Goal: Find specific page/section: Find specific page/section

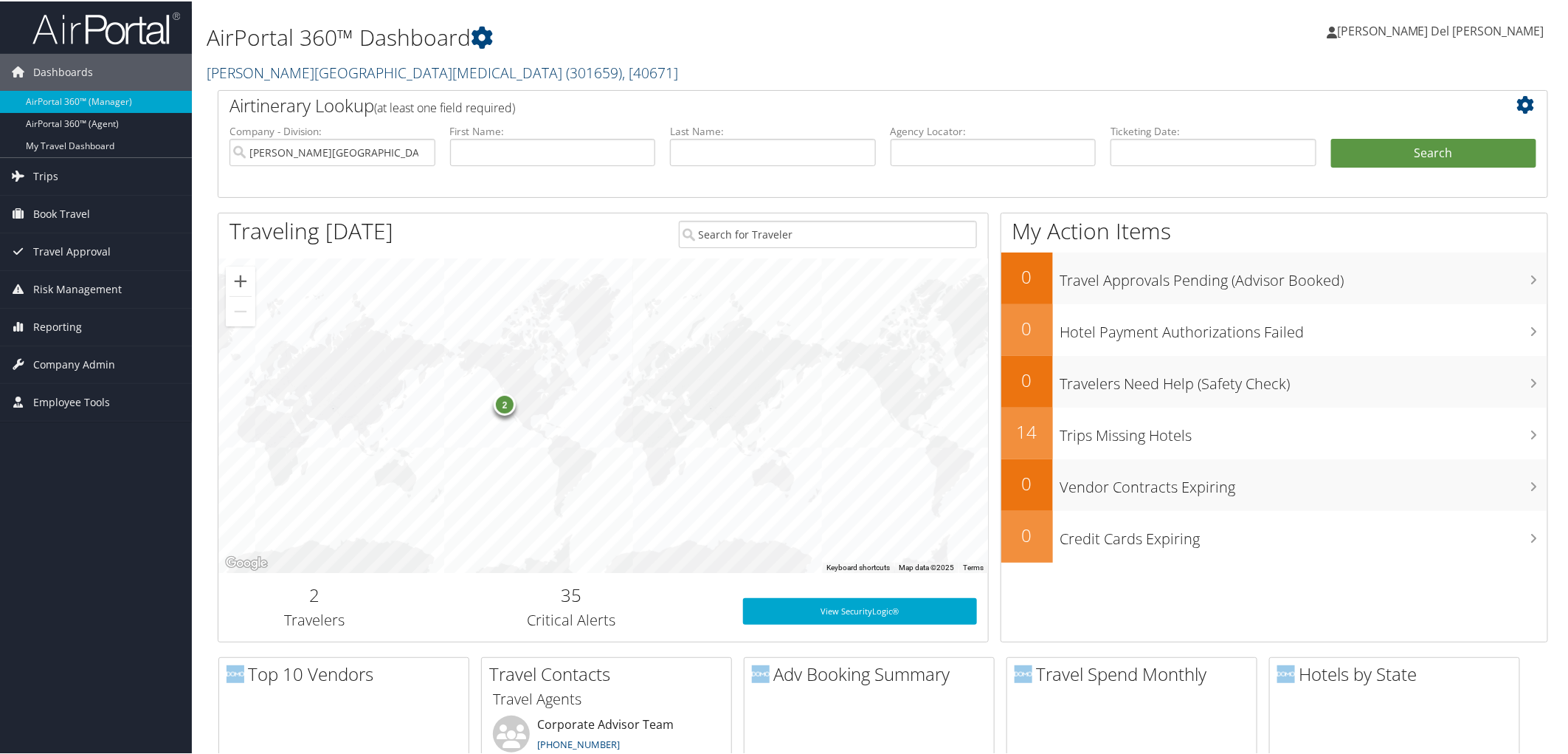
click at [415, 75] on link "[PERSON_NAME][GEOGRAPHIC_DATA][MEDICAL_DATA] ( 301659 ) , [ 40671 ]" at bounding box center [442, 71] width 471 height 20
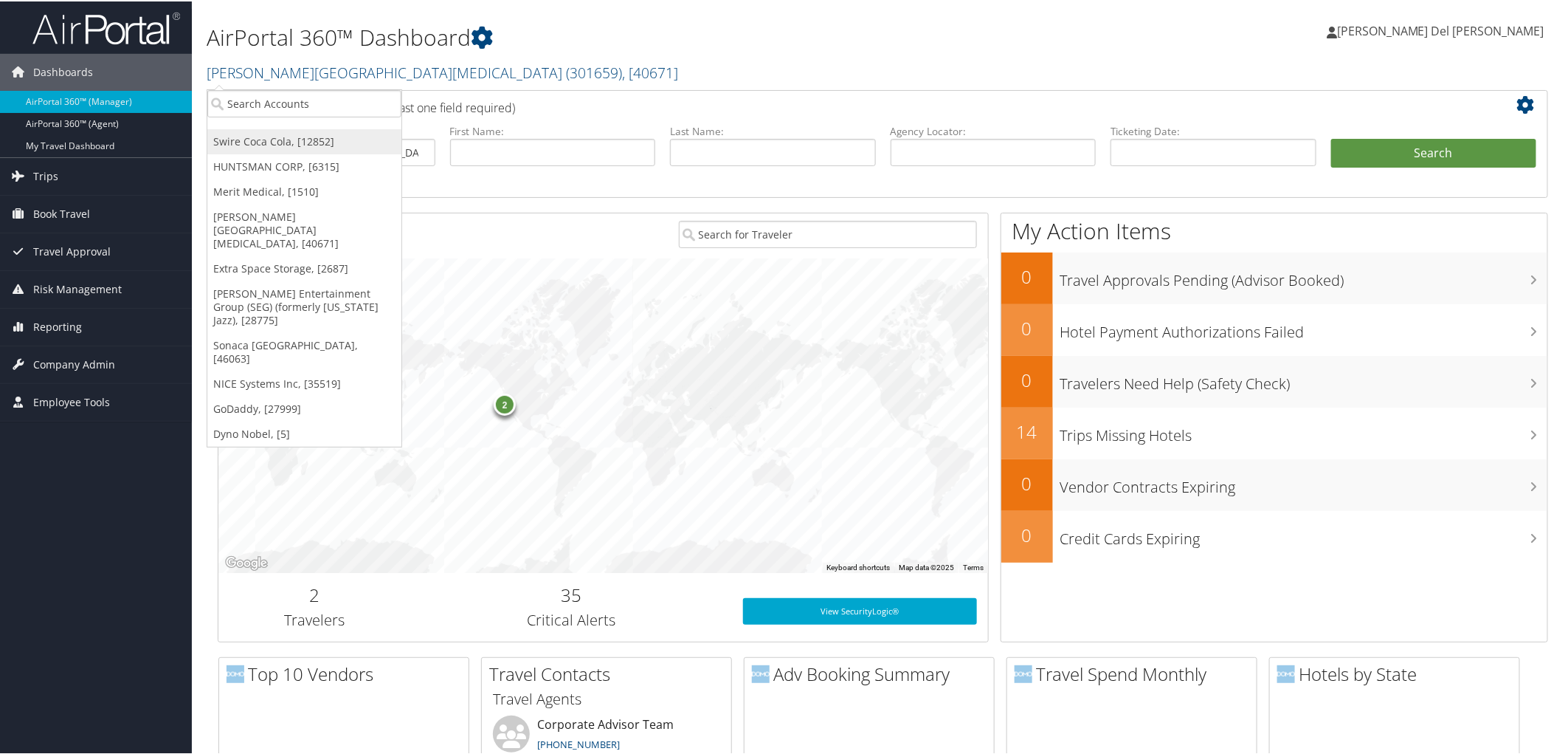
click at [268, 142] on link "Swire Coca Cola, [12852]" at bounding box center [305, 140] width 194 height 25
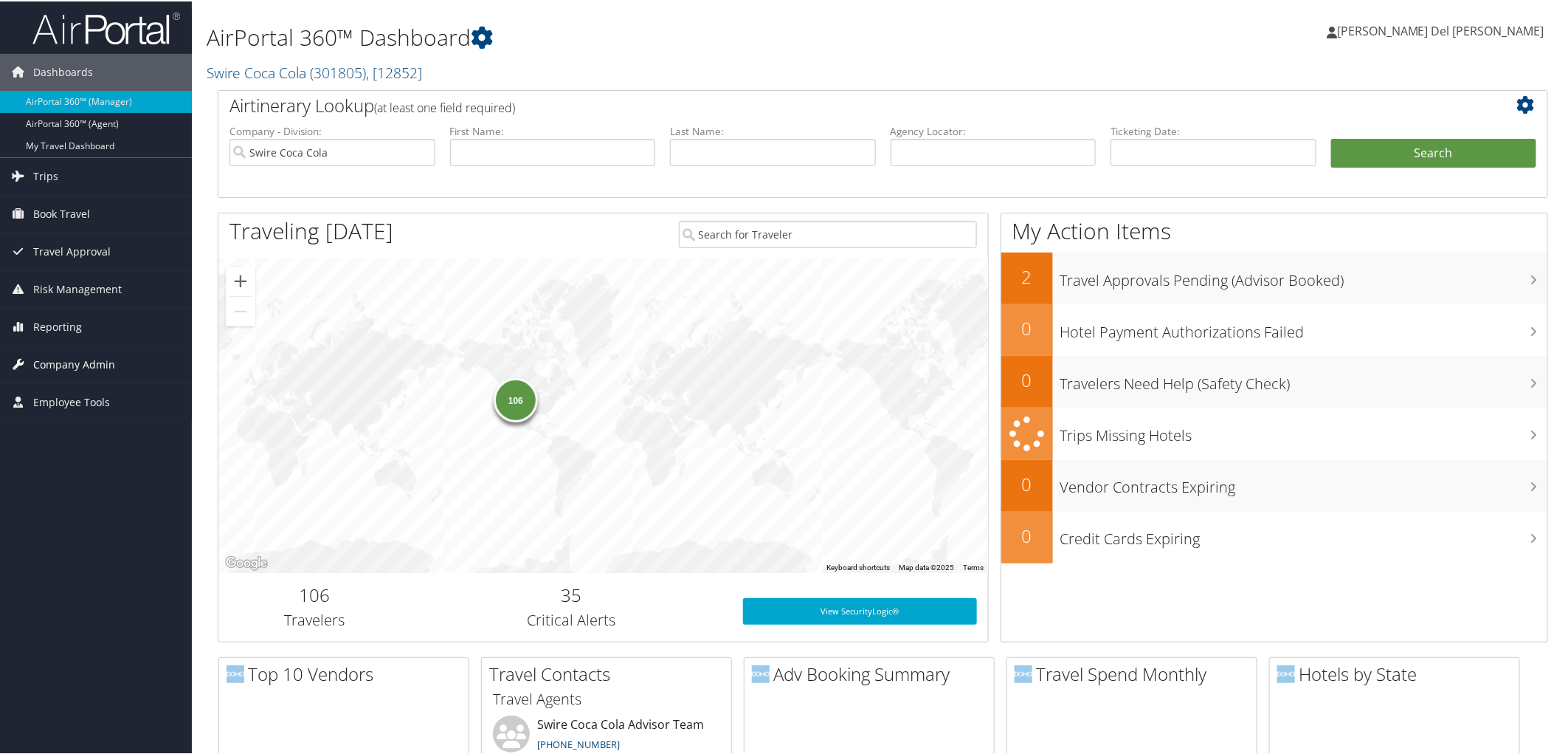
click at [97, 363] on span "Company Admin" at bounding box center [74, 363] width 82 height 37
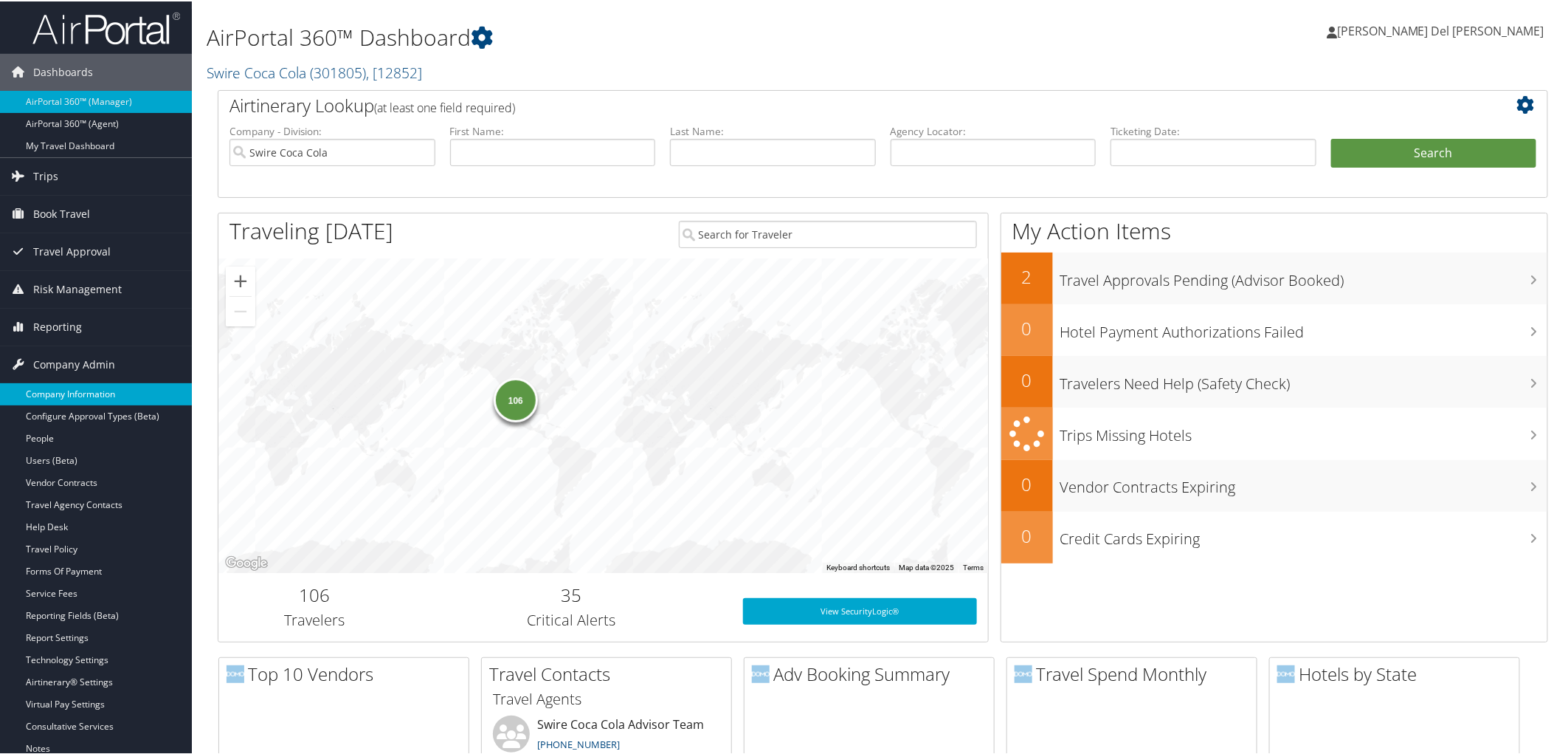
click at [93, 396] on link "Company Information" at bounding box center [95, 393] width 192 height 22
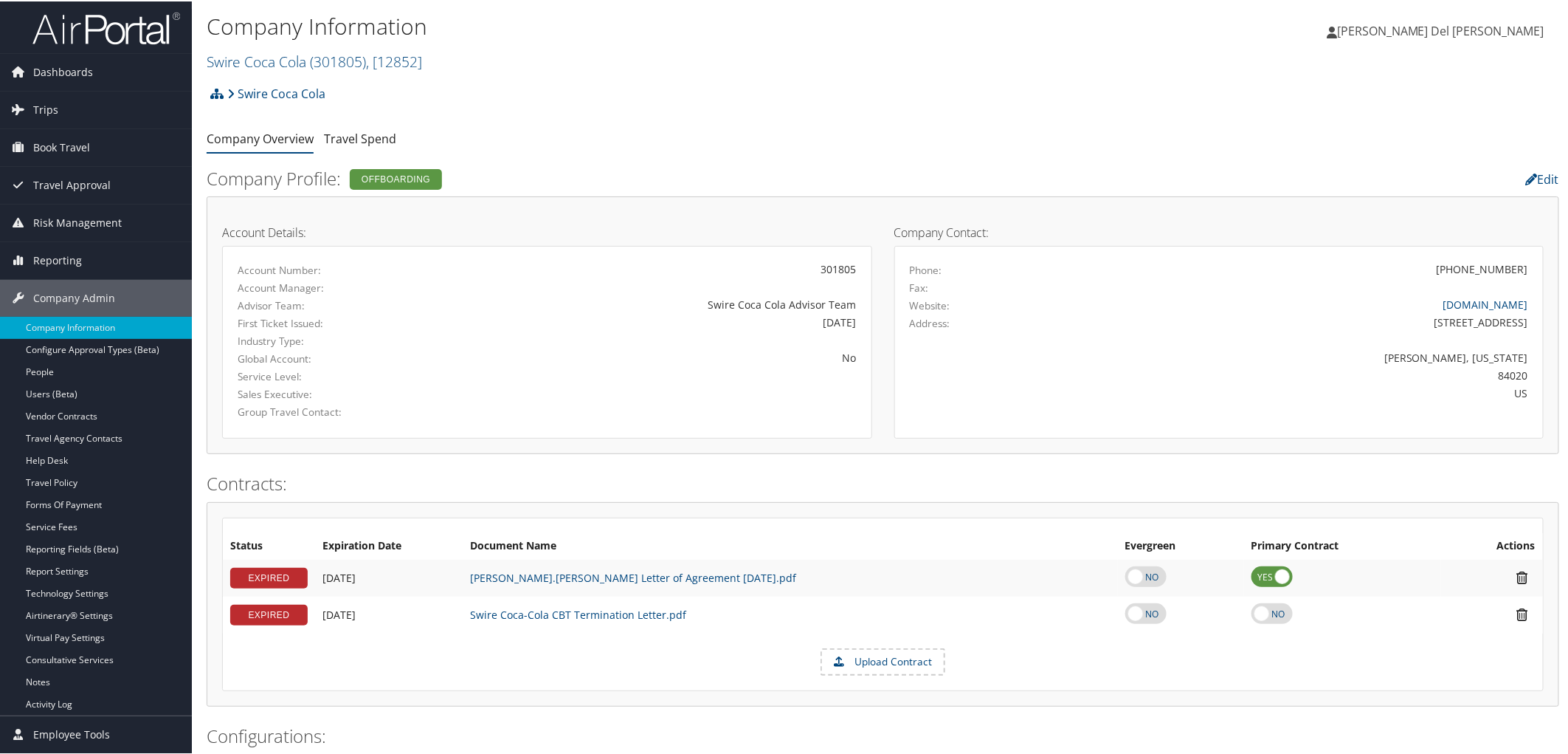
click at [367, 45] on div "Company Information Swire Coca Cola ( 301805 ) , [ 12852 ] Swire Coca Cola HUNT…" at bounding box center [658, 40] width 902 height 62
click at [364, 57] on span "( 301805 )" at bounding box center [338, 60] width 56 height 20
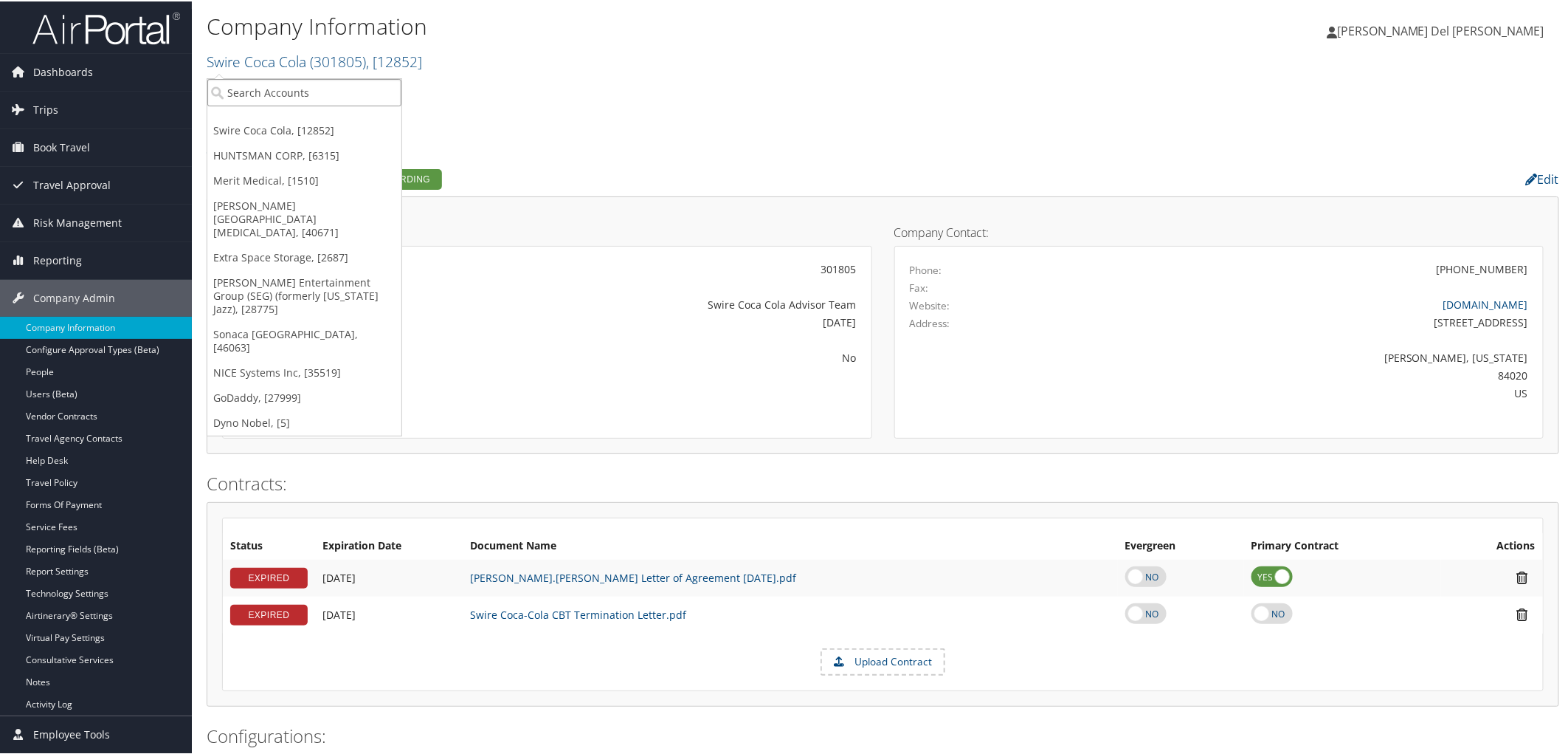
click at [270, 91] on input "search" at bounding box center [305, 91] width 194 height 27
type input "Swire"
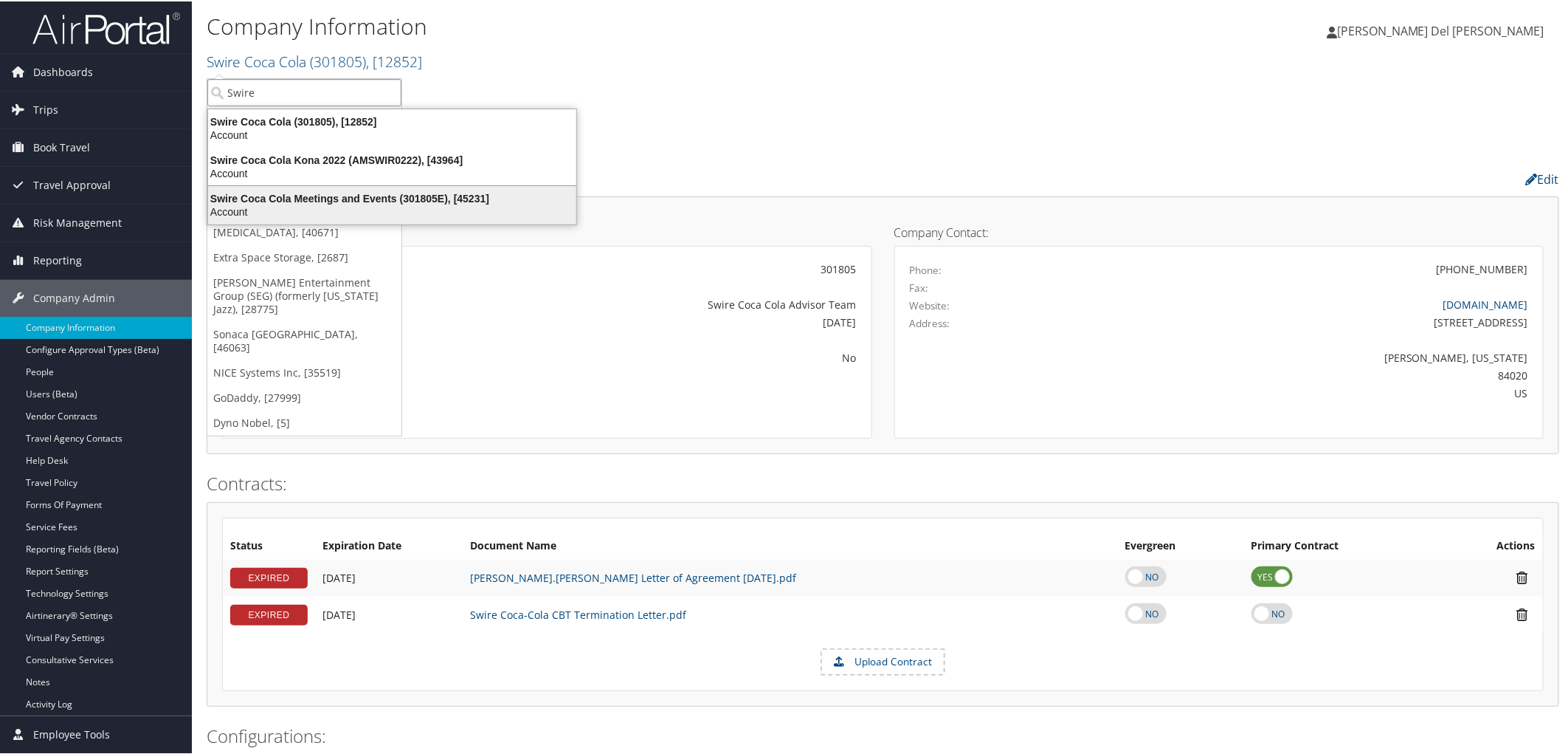
drag, startPoint x: 285, startPoint y: 201, endPoint x: 298, endPoint y: 206, distance: 13.9
click at [285, 202] on div "Swire Coca Cola Meetings and Events (301805E), [45231]" at bounding box center [392, 197] width 386 height 13
